Goal: Transaction & Acquisition: Purchase product/service

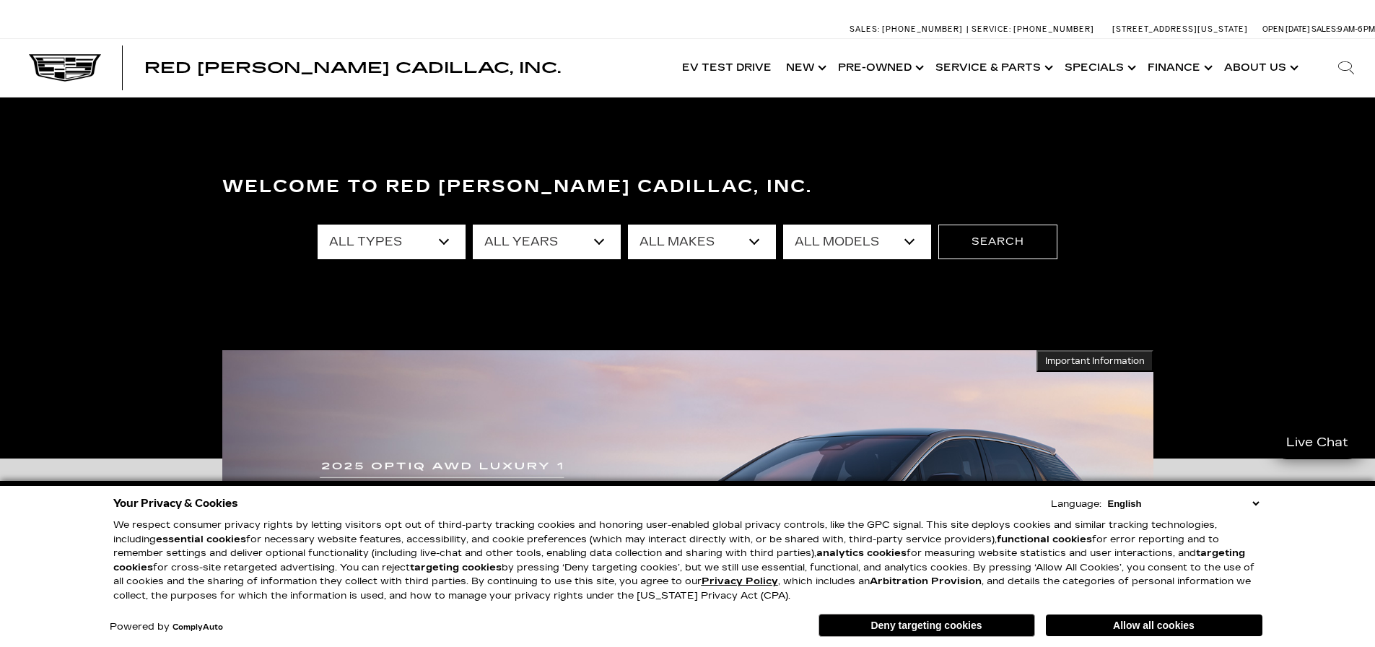
click at [1098, 621] on button "Allow all cookies" at bounding box center [1154, 625] width 217 height 22
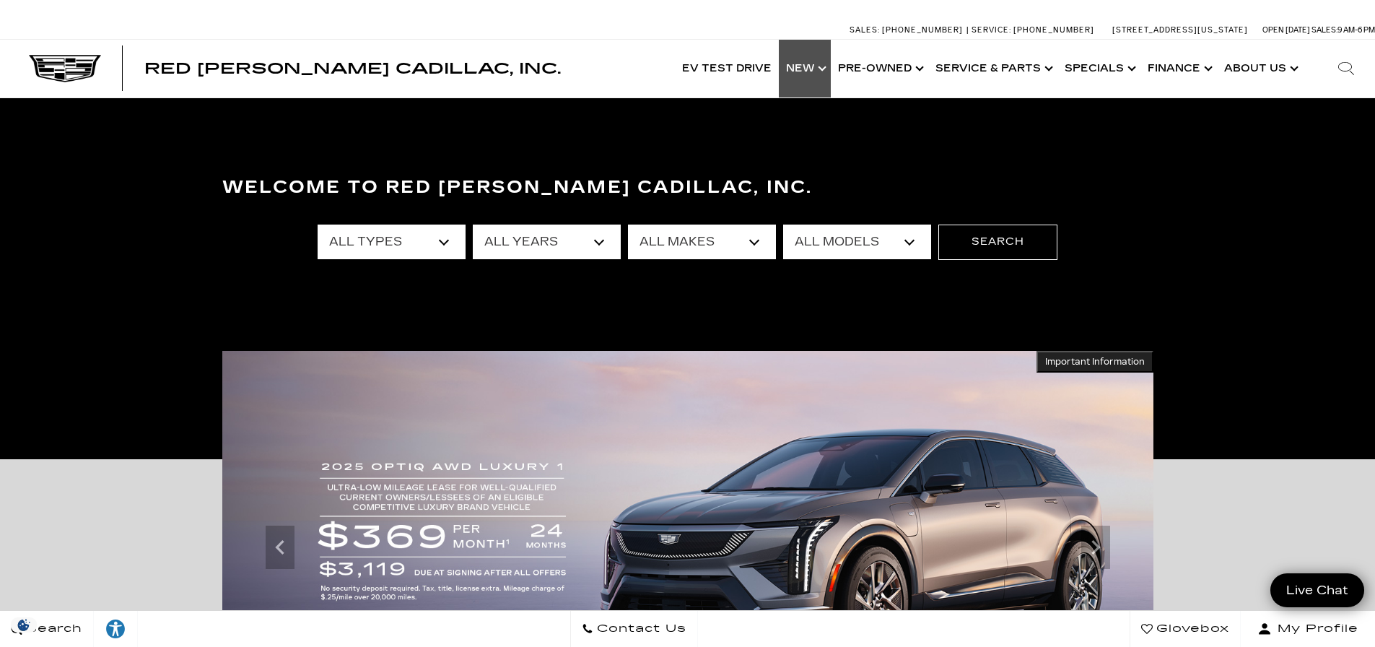
click at [812, 66] on link "Show New" at bounding box center [805, 69] width 52 height 58
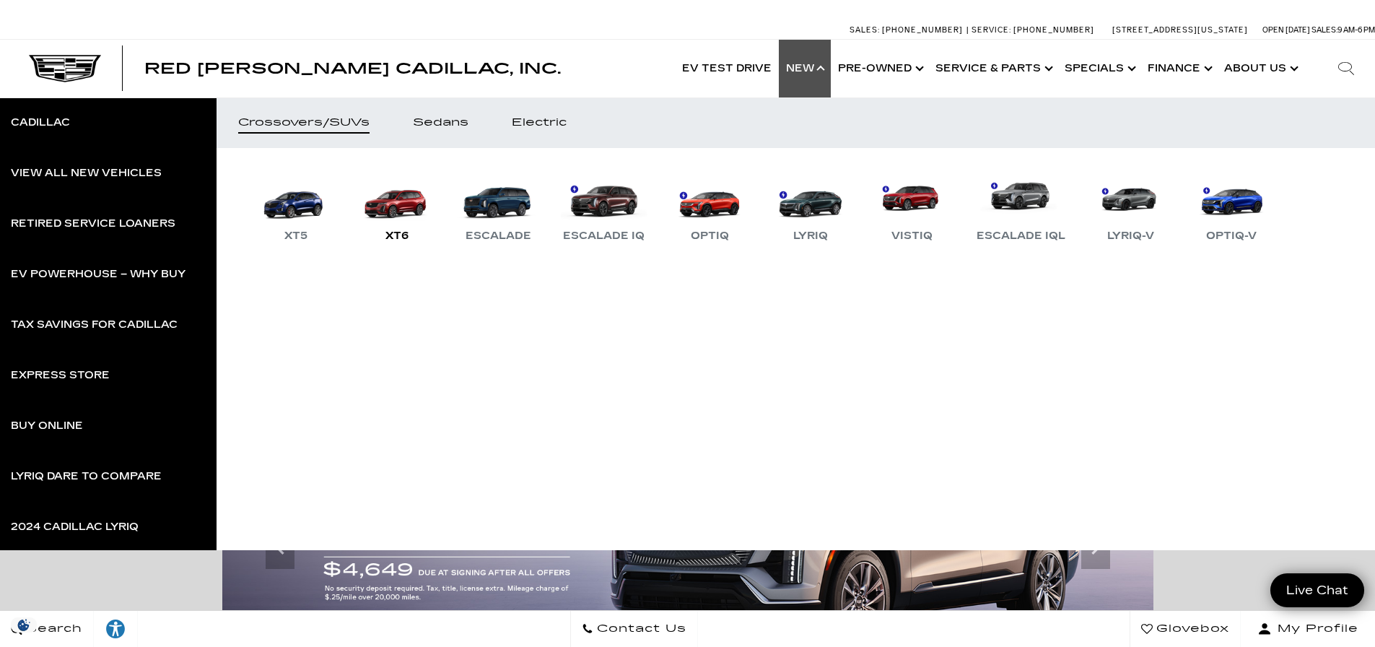
click at [411, 204] on link "XT6" at bounding box center [397, 207] width 87 height 75
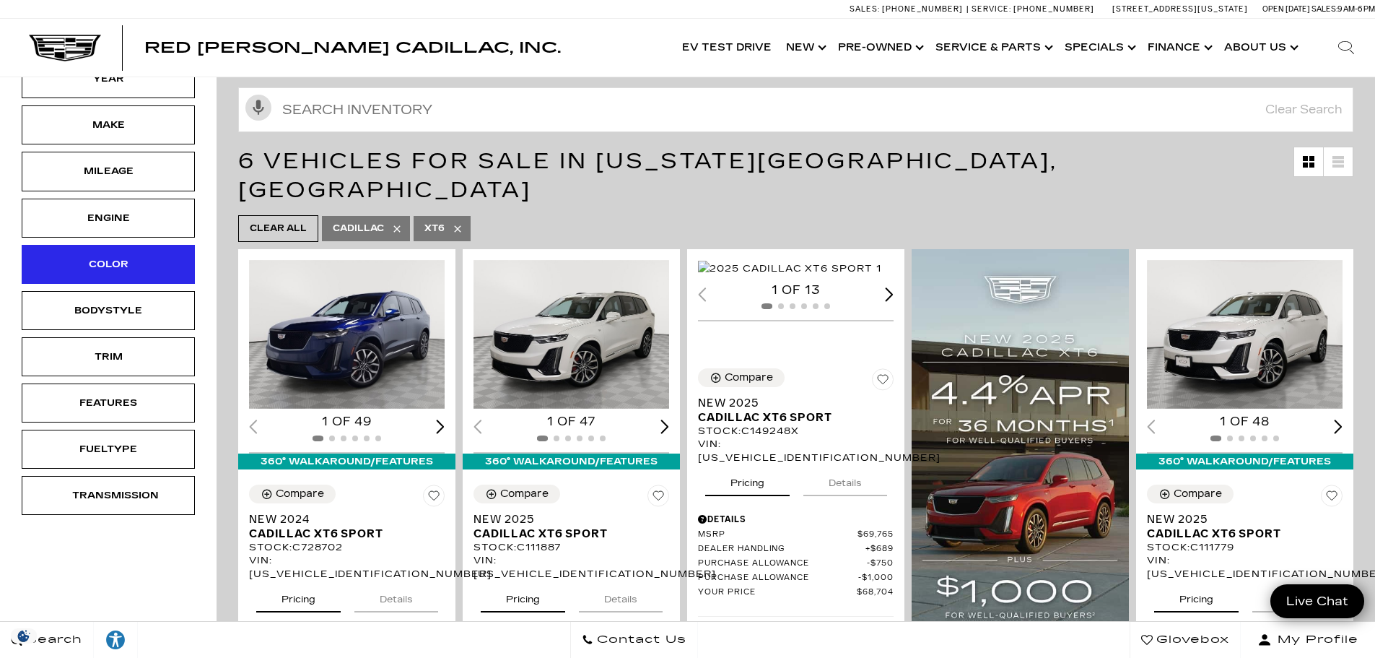
click at [118, 258] on div "Color" at bounding box center [108, 264] width 72 height 16
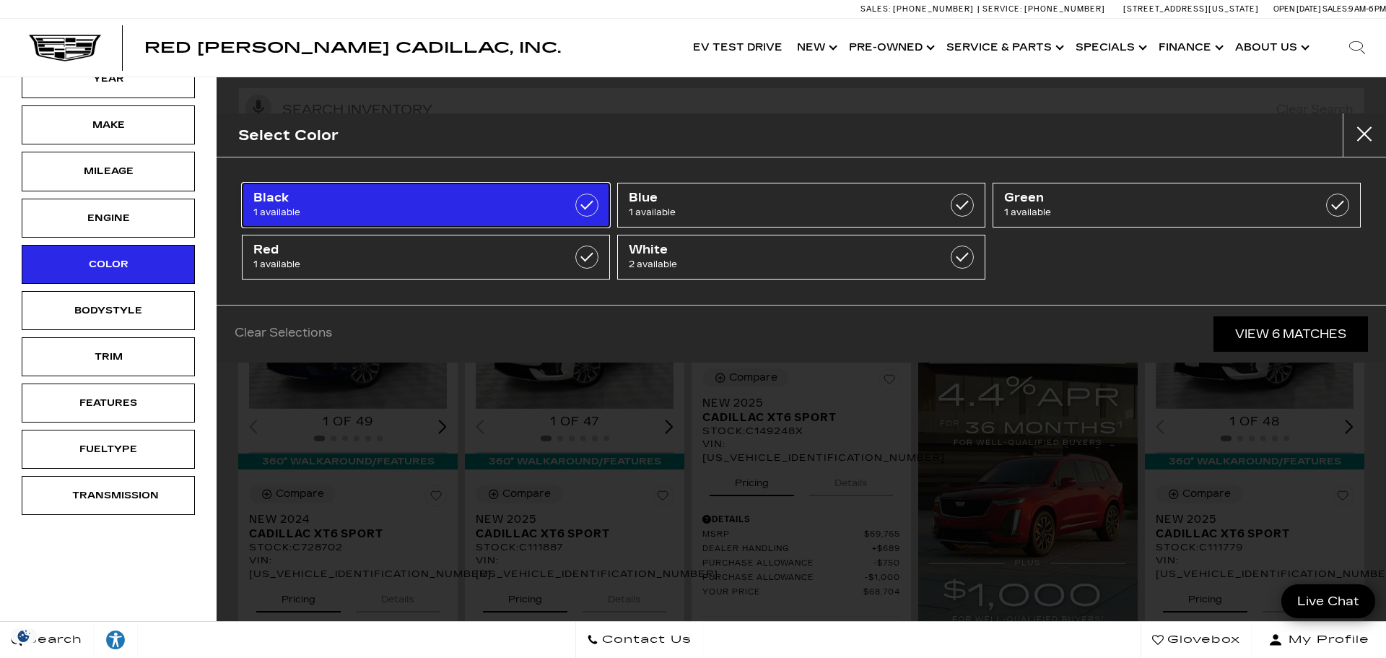
click at [404, 198] on span "Black" at bounding box center [399, 198] width 293 height 14
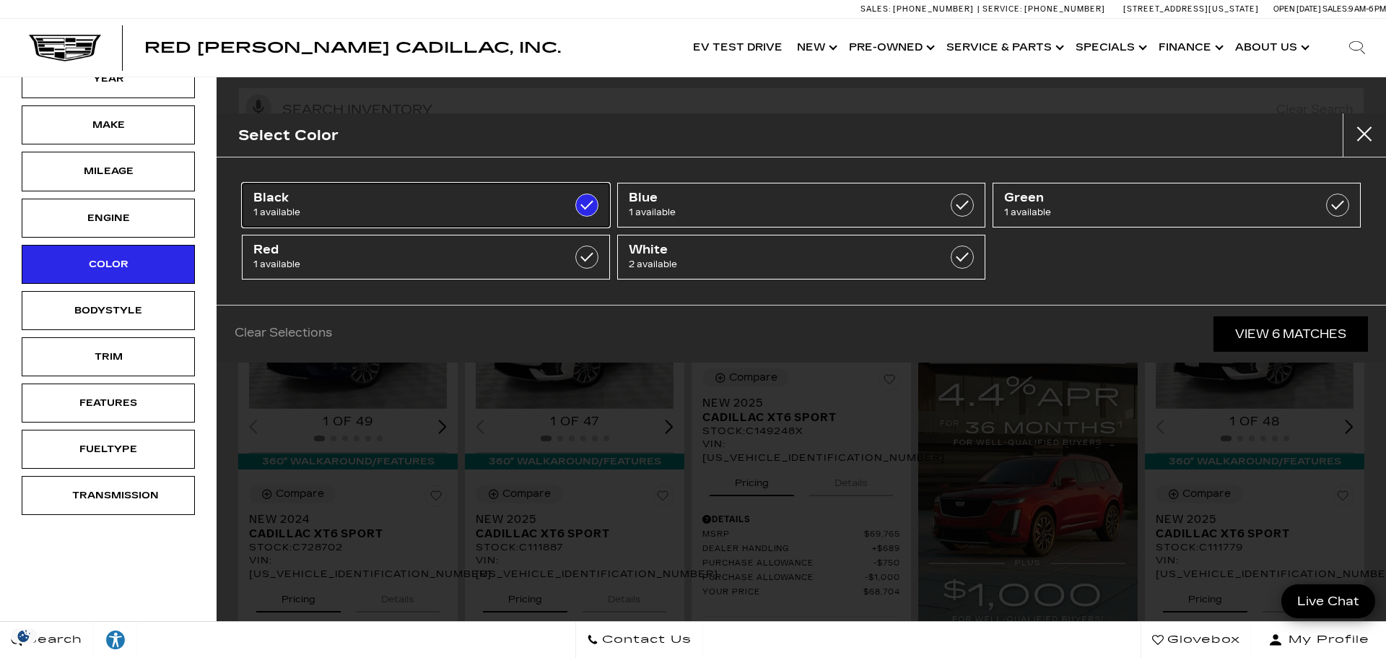
type input "$74,960"
checkbox input "true"
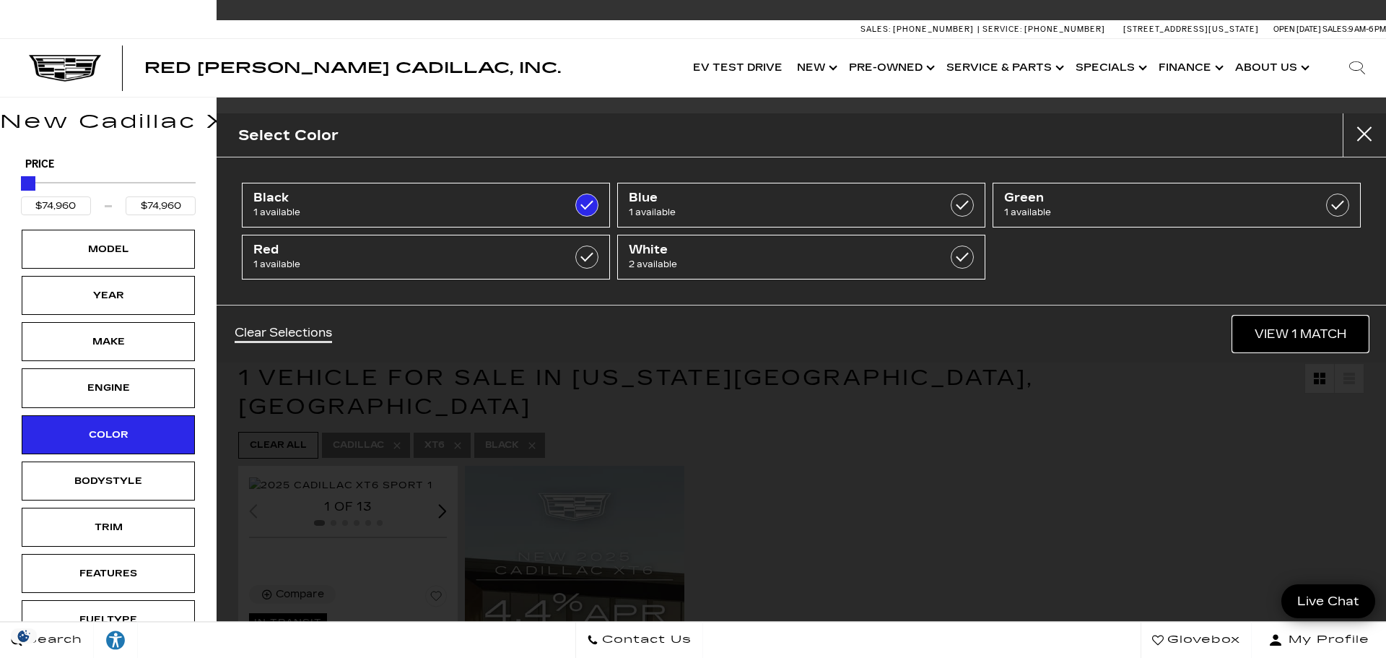
click at [1275, 337] on link "View 1 Match" at bounding box center [1300, 333] width 135 height 35
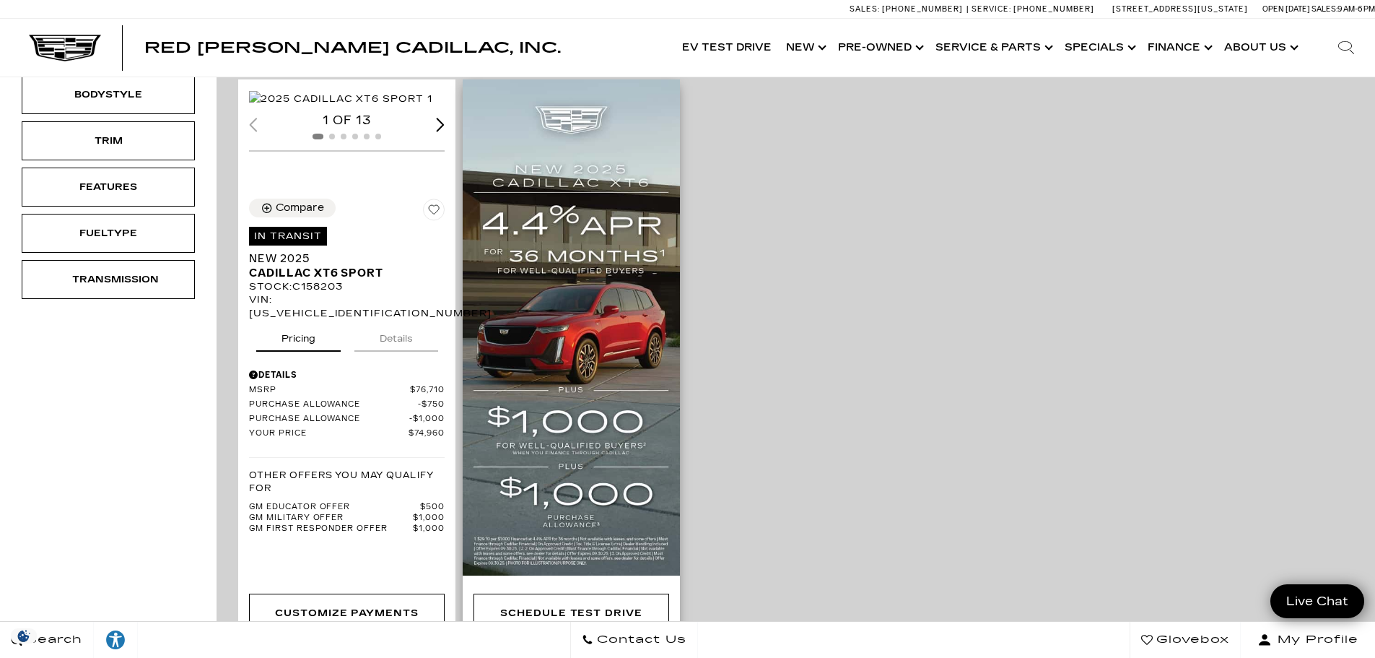
scroll to position [361, 0]
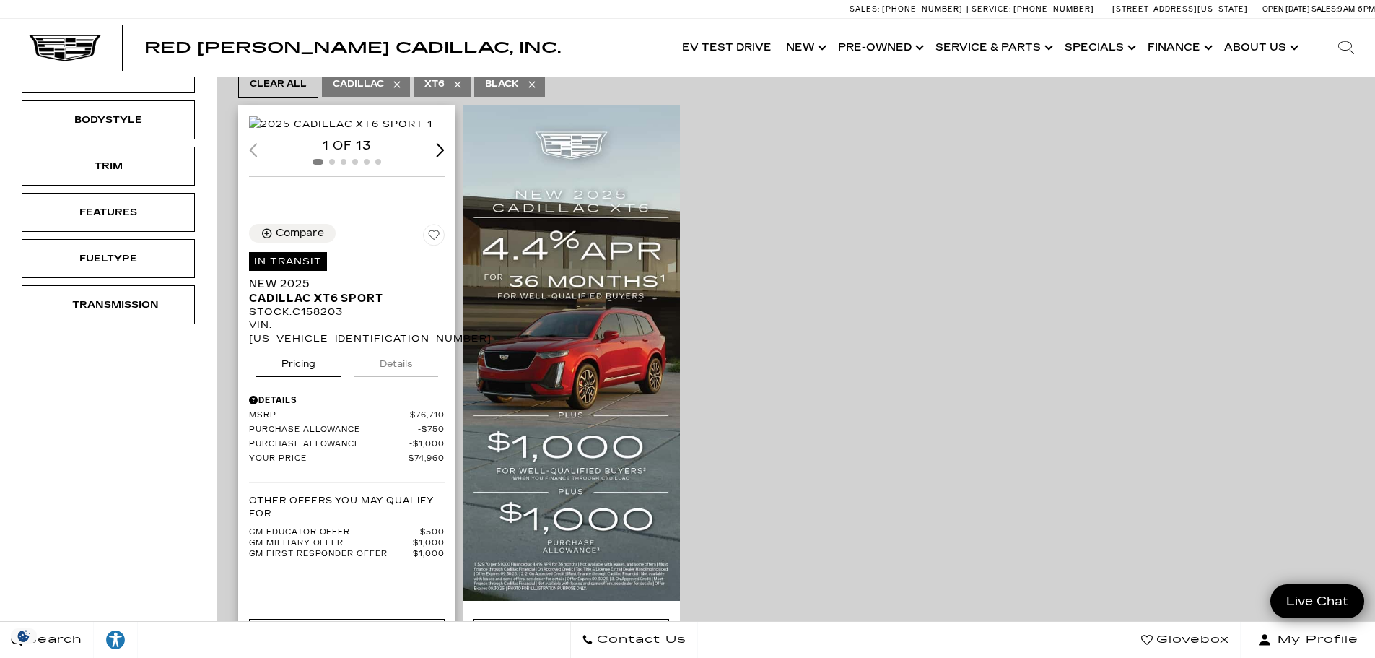
click at [398, 377] on button "Details" at bounding box center [396, 361] width 84 height 32
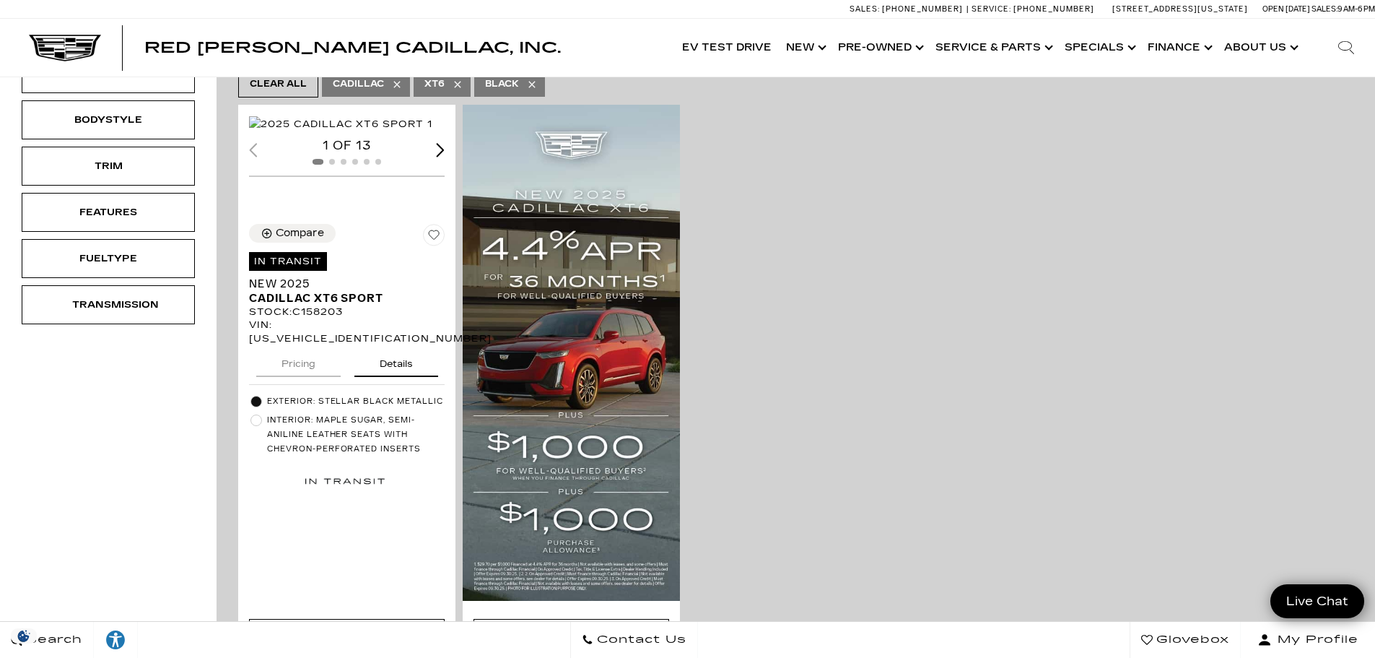
scroll to position [0, 0]
